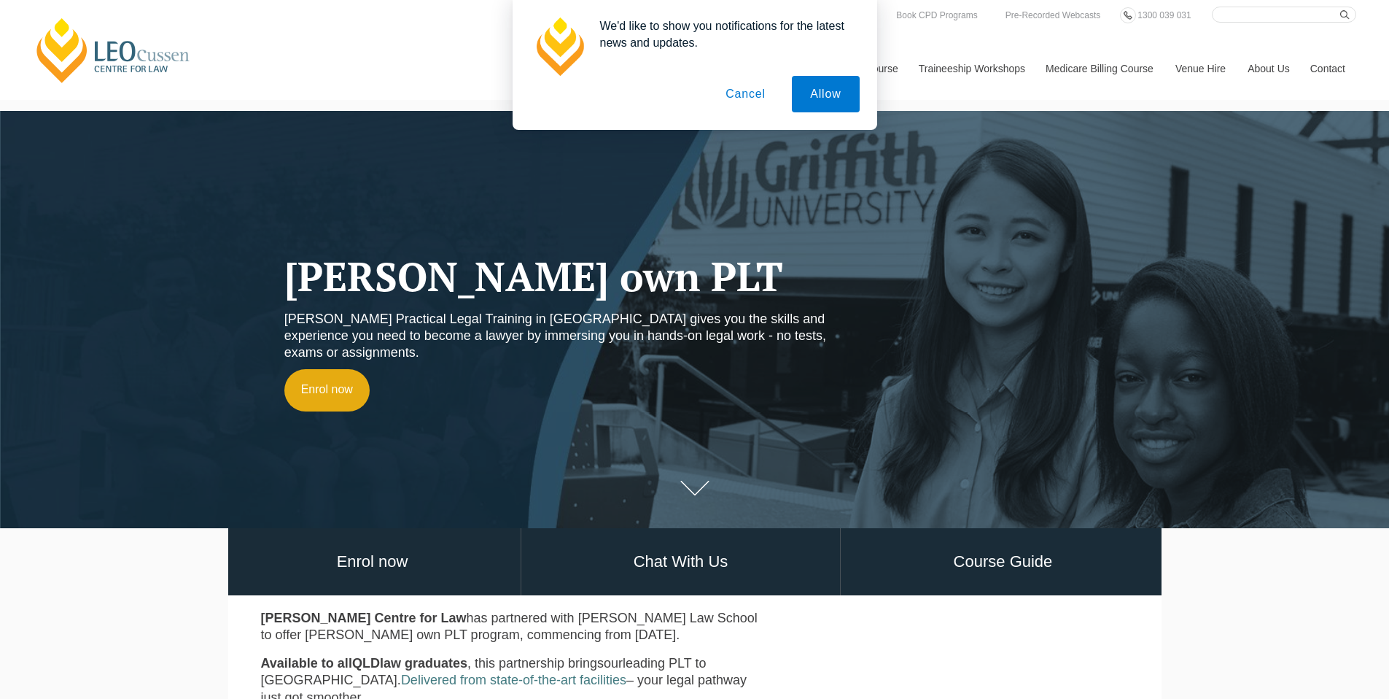
click at [744, 101] on button "Cancel" at bounding box center [745, 94] width 77 height 36
